Goal: Task Accomplishment & Management: Manage account settings

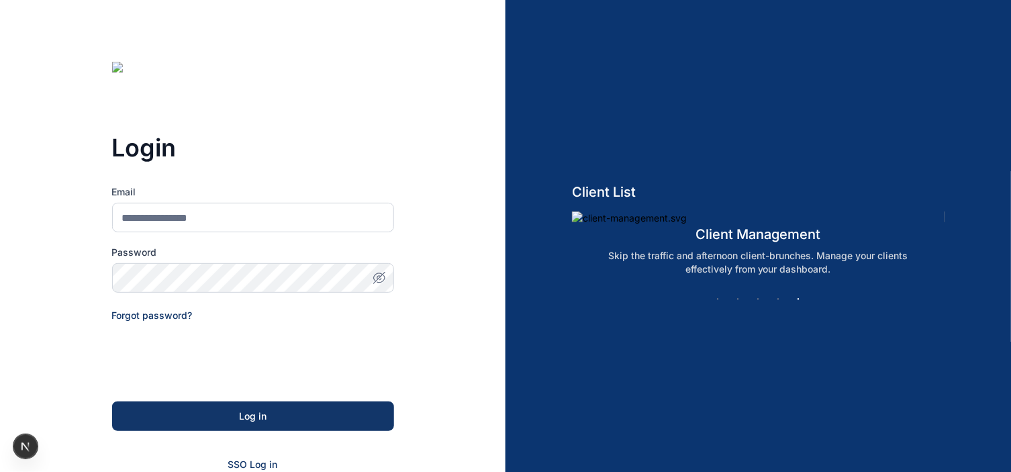
click at [424, 349] on div "Login Email Password Forgot password? Log in SSO Log in Don't have an account? …" at bounding box center [252, 332] width 505 height 665
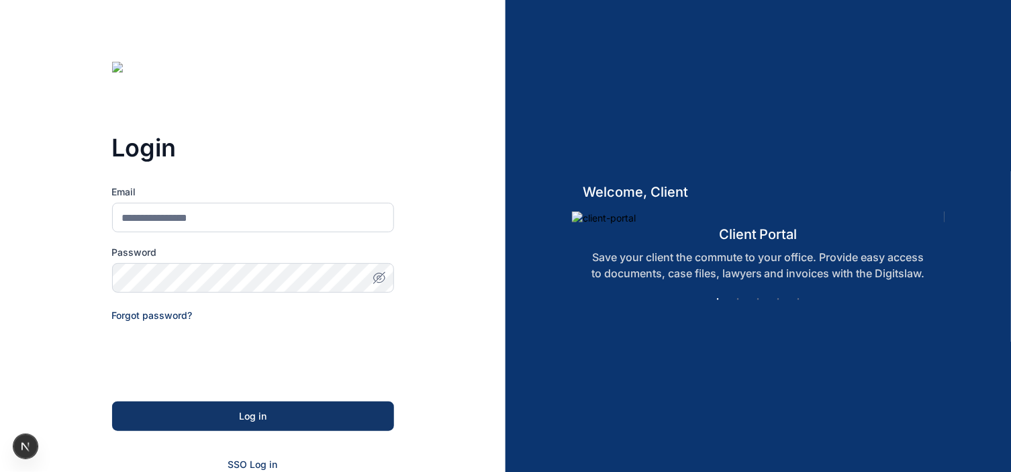
click at [421, 349] on div "Login Email Password Forgot password? Log in SSO Log in Don't have an account? …" at bounding box center [252, 332] width 505 height 665
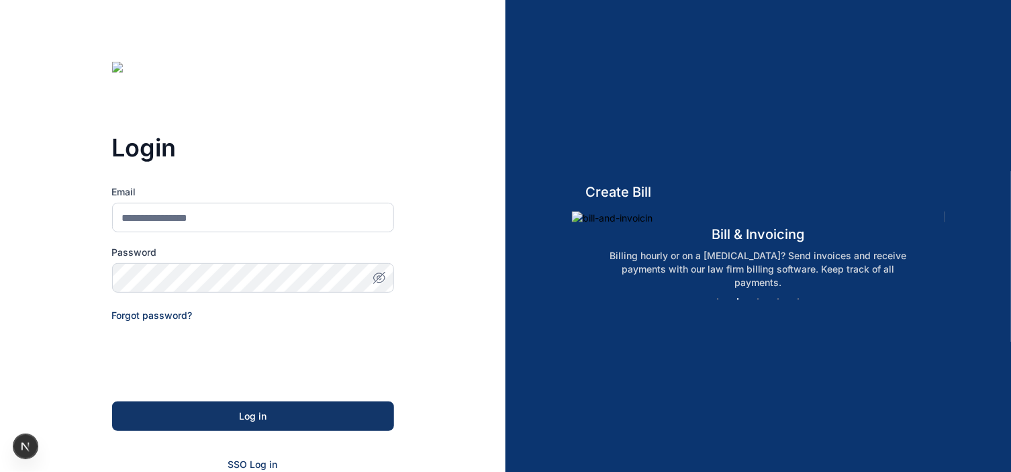
click at [47, 43] on div "Login Email Password Forgot password? Log in SSO Log in Don't have an account? …" at bounding box center [252, 332] width 505 height 665
click at [3, 240] on div "Login Email Password Forgot password? Log in SSO Log in Don't have an account? …" at bounding box center [252, 332] width 505 height 665
